Goal: Task Accomplishment & Management: Manage account settings

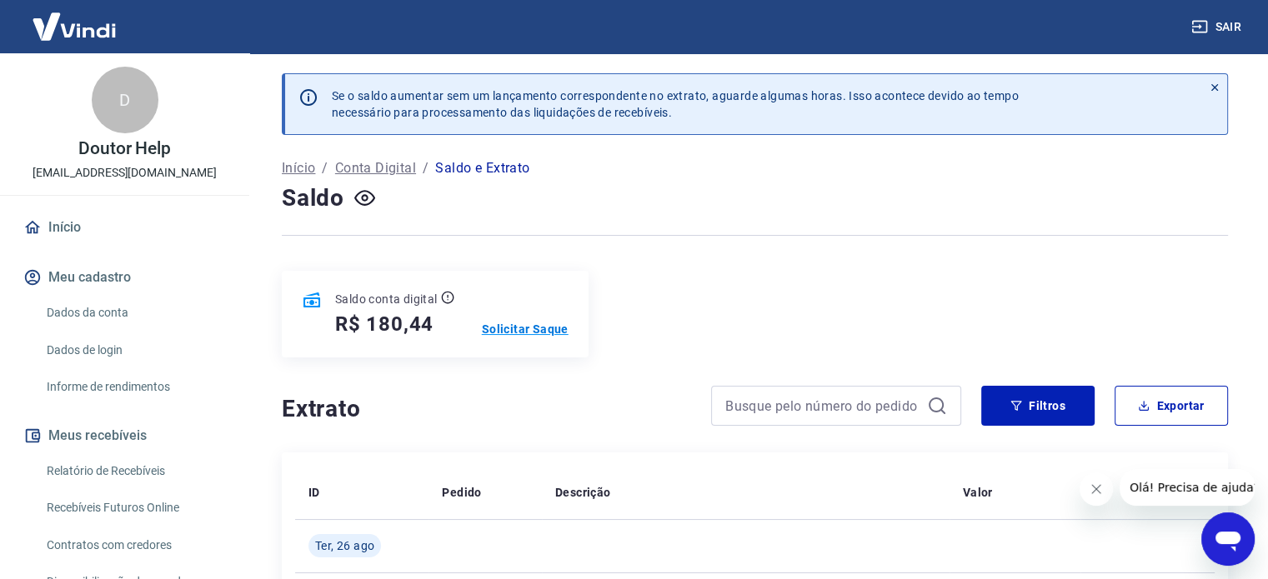
click at [507, 337] on p "Solicitar Saque" at bounding box center [525, 329] width 87 height 17
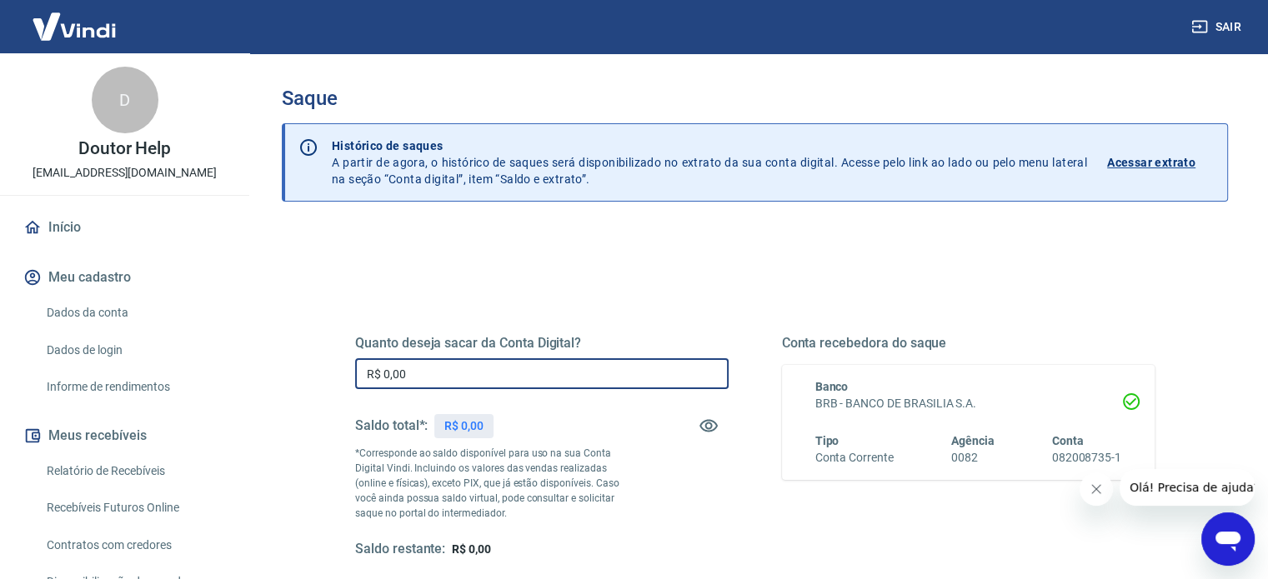
click at [564, 382] on input "R$ 0,00" at bounding box center [542, 374] width 374 height 31
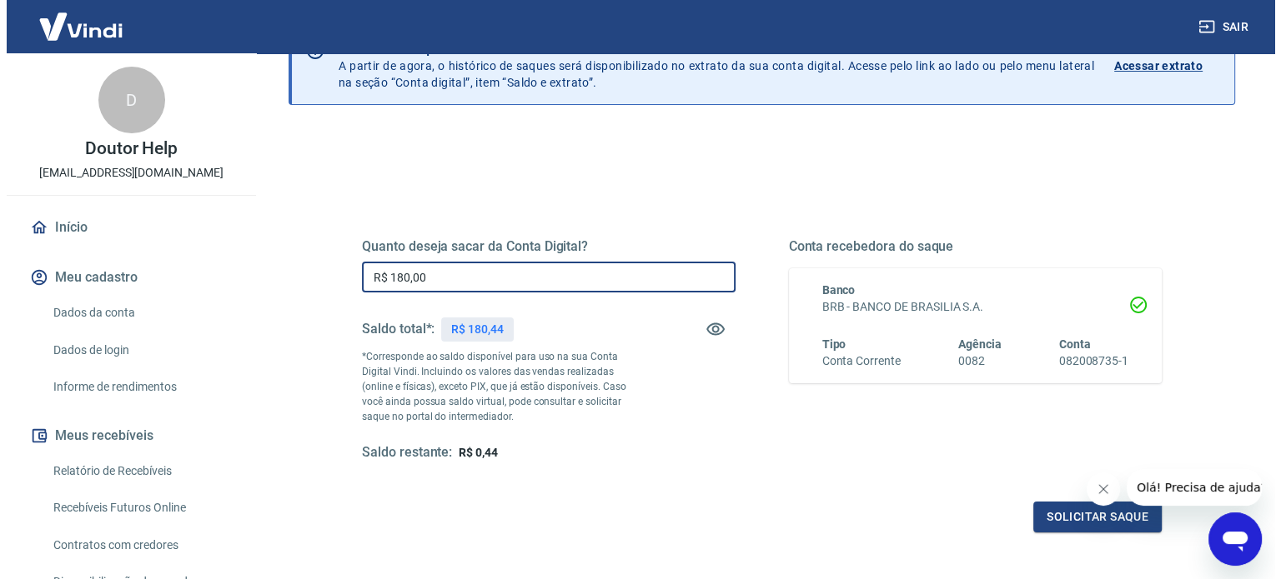
scroll to position [243, 0]
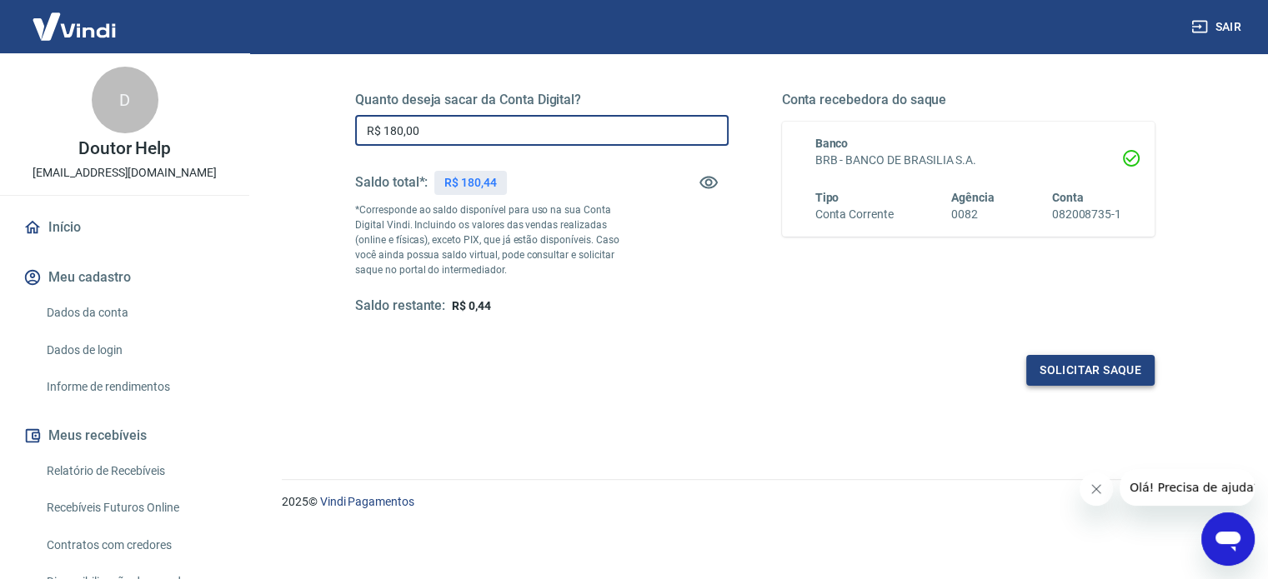
type input "R$ 180,00"
click at [1044, 376] on button "Solicitar saque" at bounding box center [1090, 370] width 128 height 31
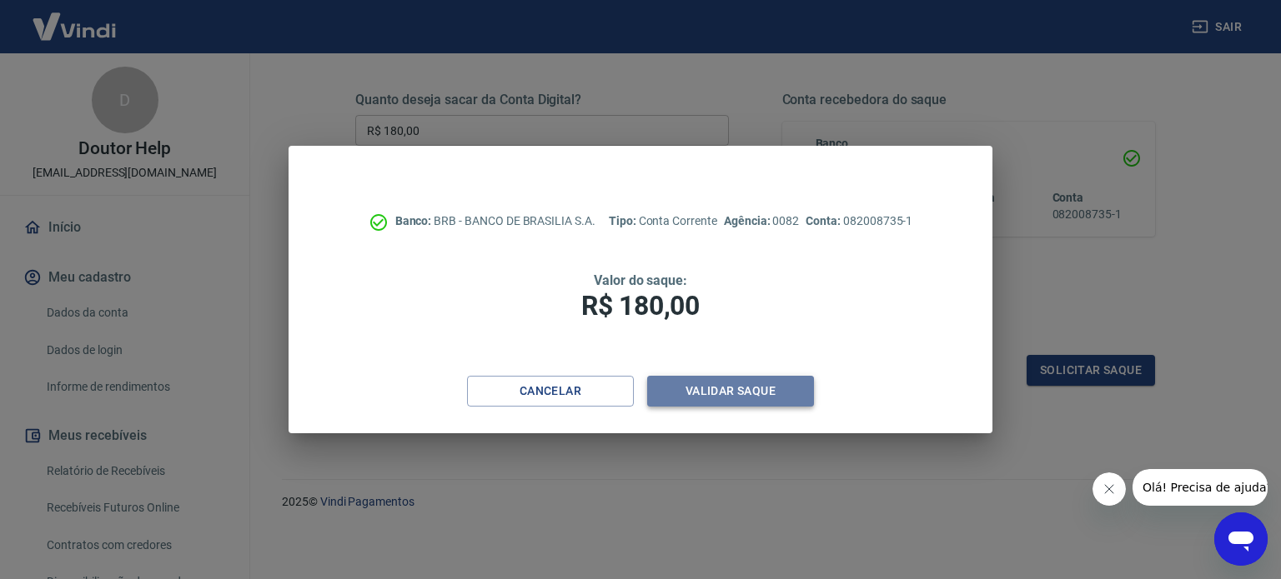
click at [782, 387] on button "Validar saque" at bounding box center [730, 391] width 167 height 31
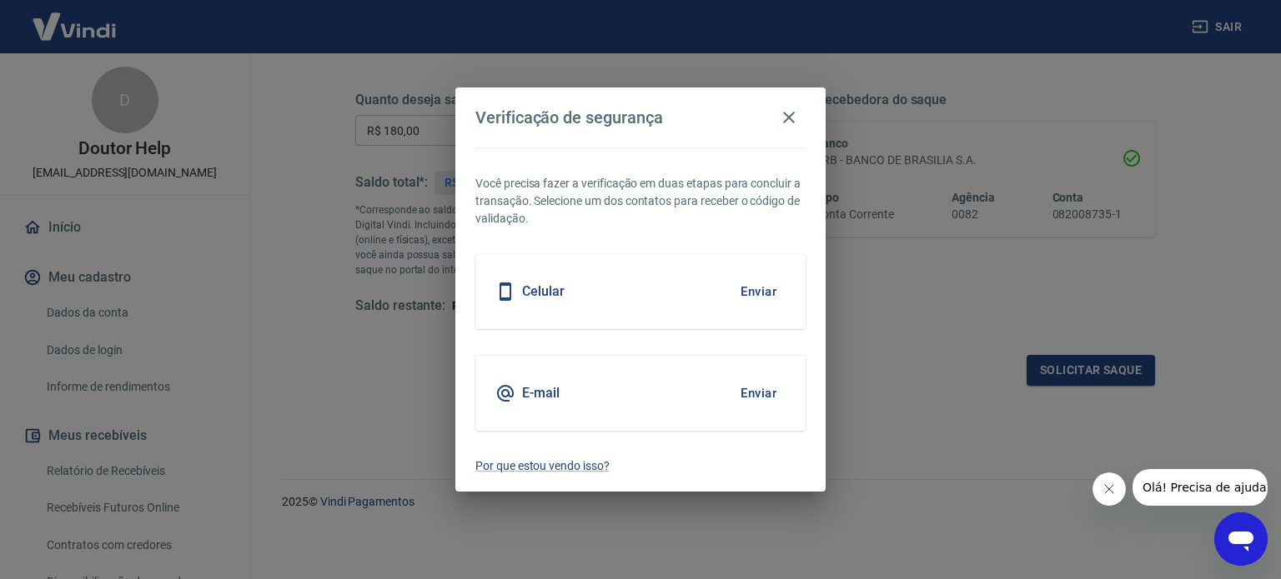
click at [760, 399] on button "Enviar" at bounding box center [758, 393] width 54 height 35
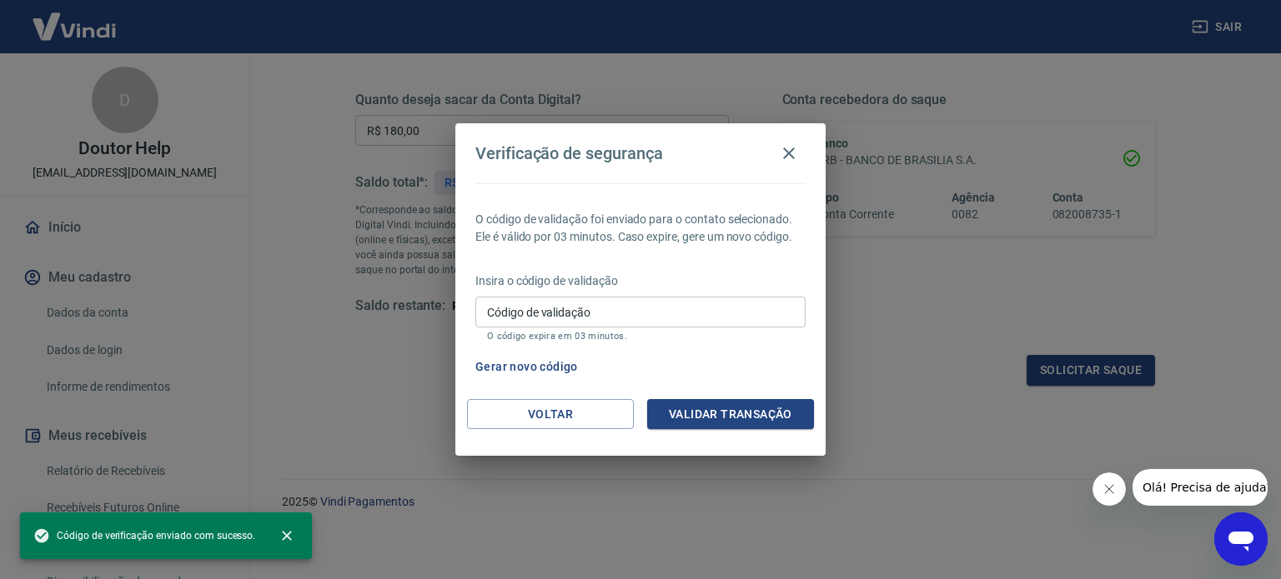
click at [657, 316] on input "Código de validação" at bounding box center [640, 312] width 330 height 31
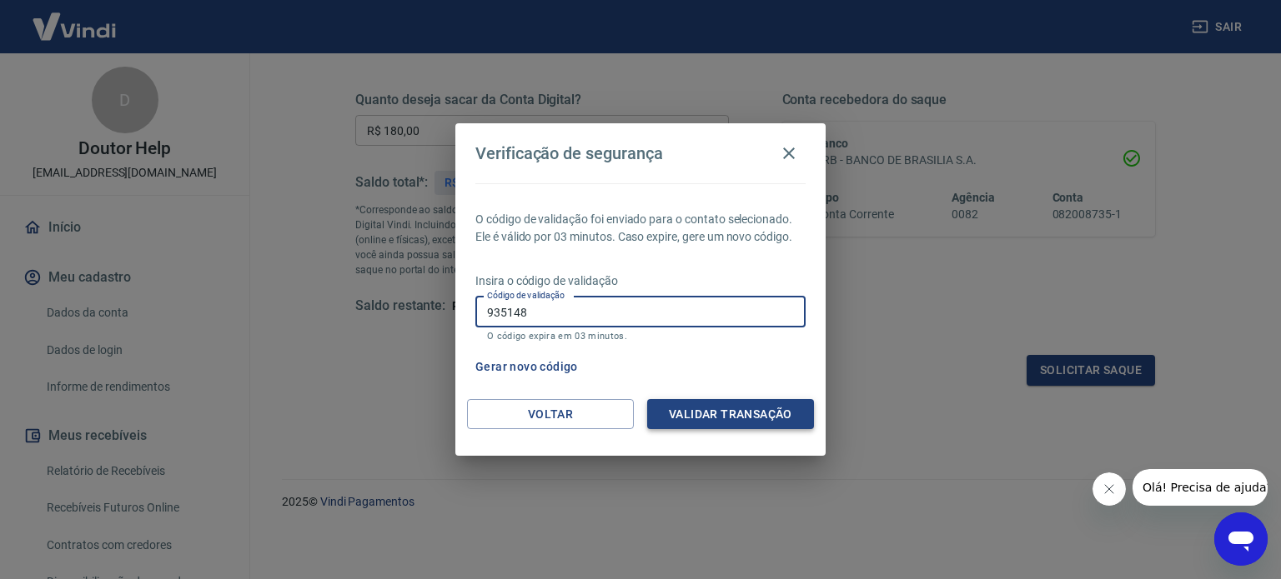
type input "935148"
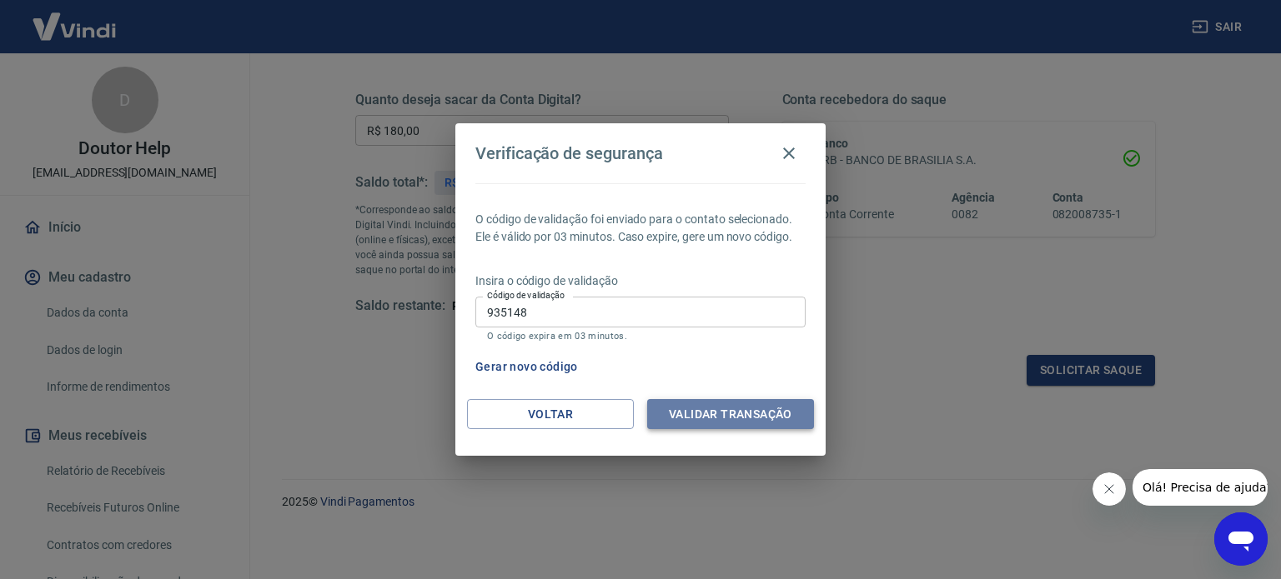
click at [740, 421] on button "Validar transação" at bounding box center [730, 414] width 167 height 31
